Goal: Register for event/course

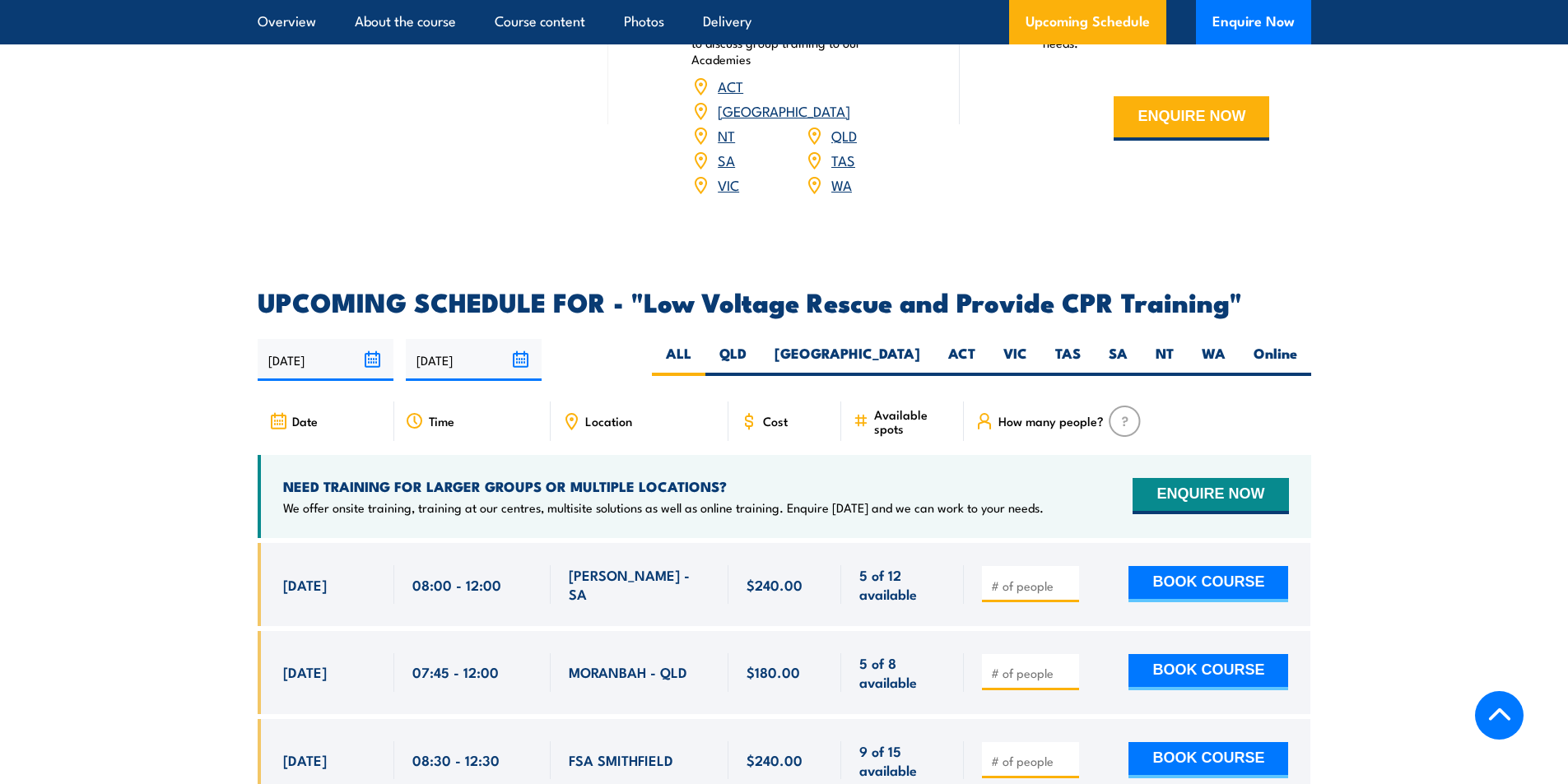
scroll to position [2775, 0]
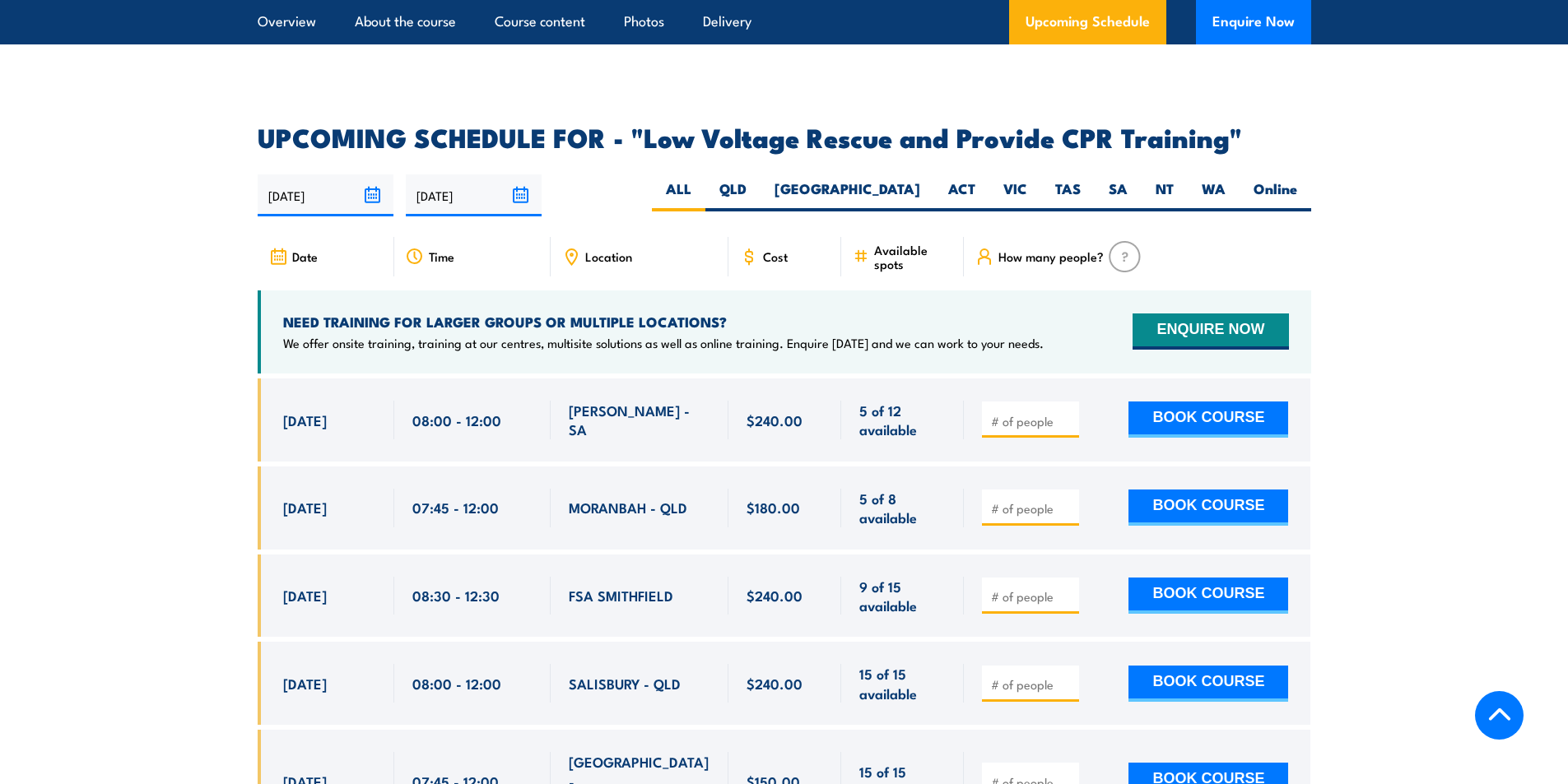
click at [1041, 413] on input "number" at bounding box center [1032, 421] width 82 height 17
click at [1066, 413] on input "1" at bounding box center [1032, 421] width 82 height 17
click at [1066, 413] on input "2" at bounding box center [1032, 421] width 82 height 17
click at [1066, 413] on input "3" at bounding box center [1032, 421] width 82 height 17
type input "4"
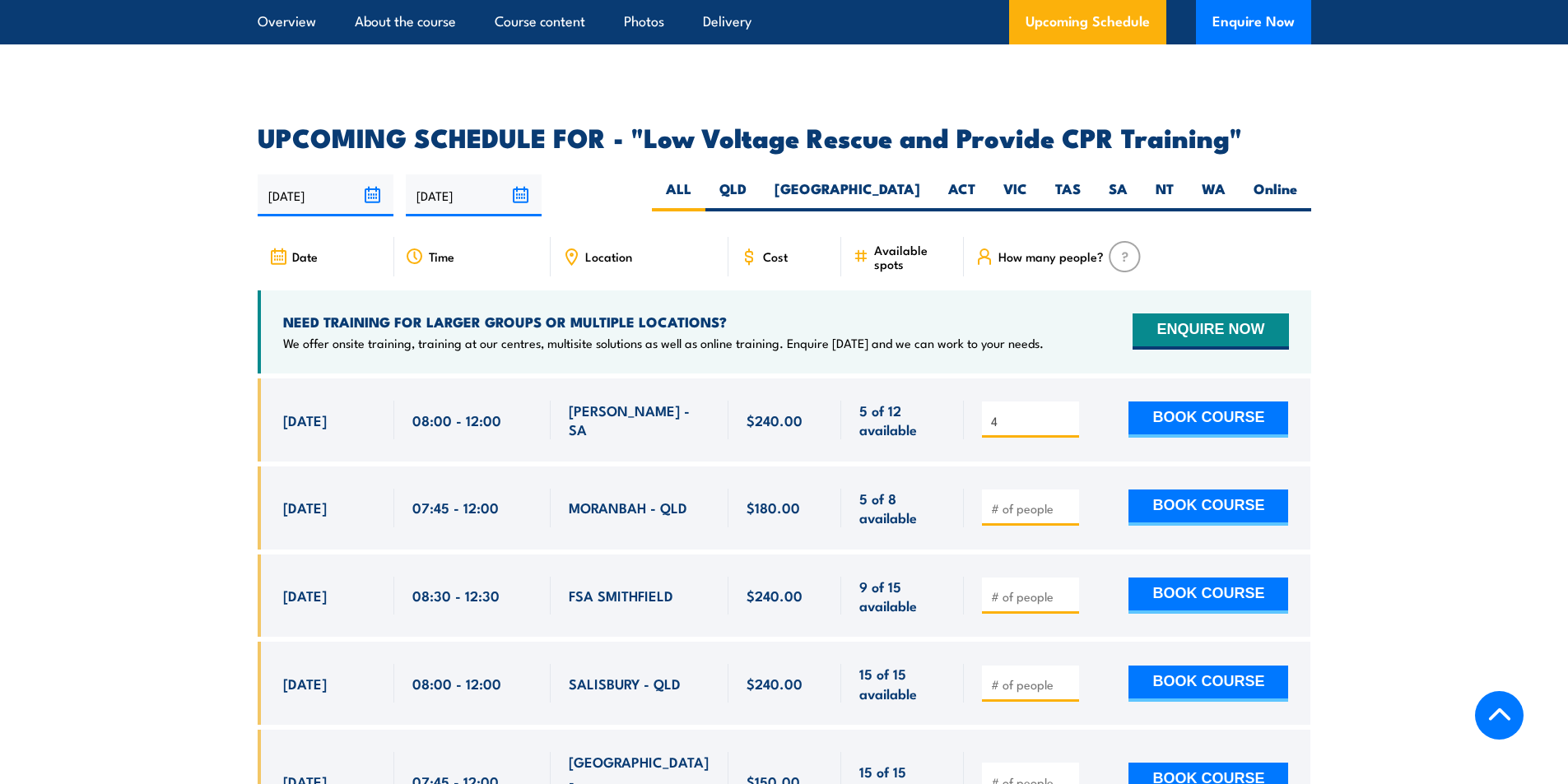
click at [1066, 413] on input "4" at bounding box center [1032, 421] width 82 height 17
click at [1155, 402] on button "BOOK COURSE" at bounding box center [1208, 419] width 160 height 36
